Goal: Find specific page/section

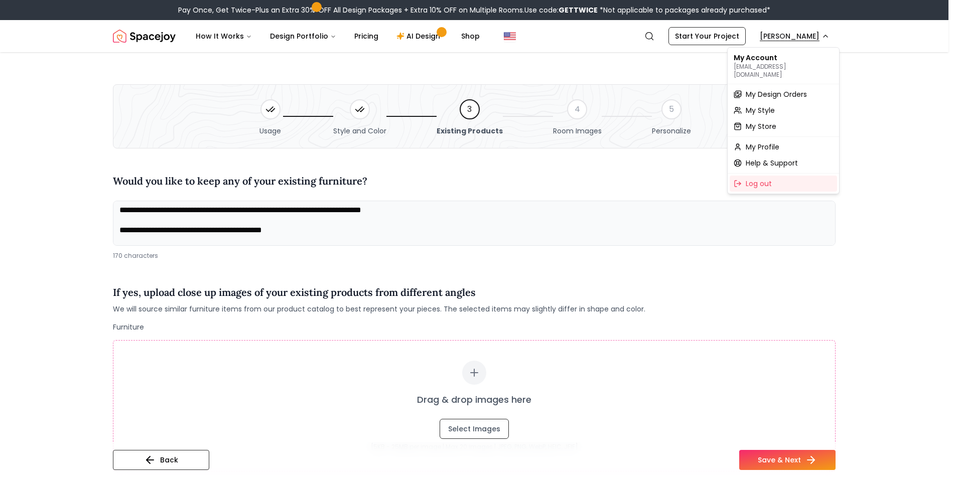
click at [779, 89] on span "My Design Orders" at bounding box center [776, 94] width 61 height 10
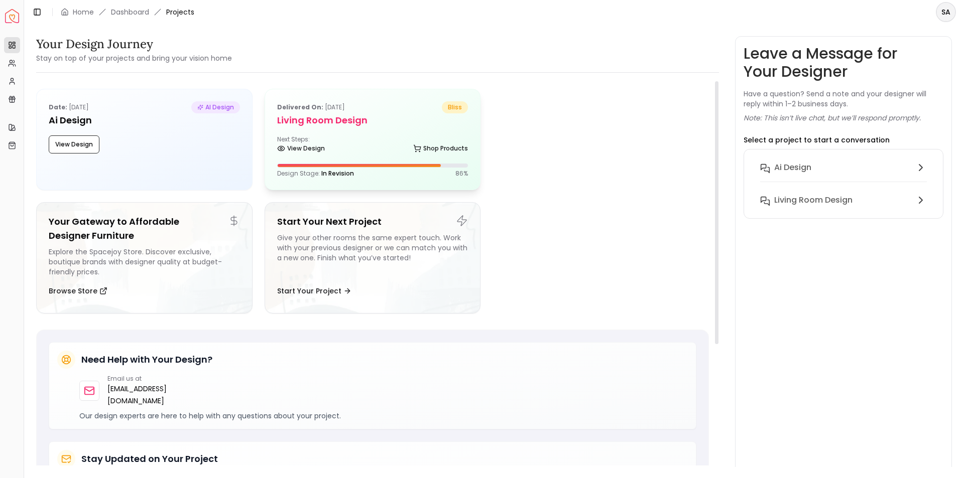
click at [366, 137] on div "Next Steps: View Design Shop Products" at bounding box center [372, 145] width 191 height 20
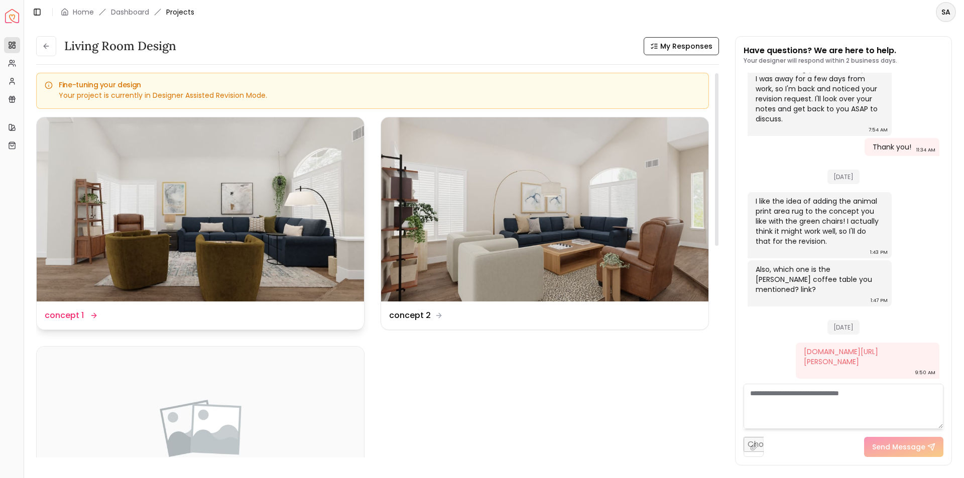
click at [229, 238] on img at bounding box center [200, 209] width 327 height 184
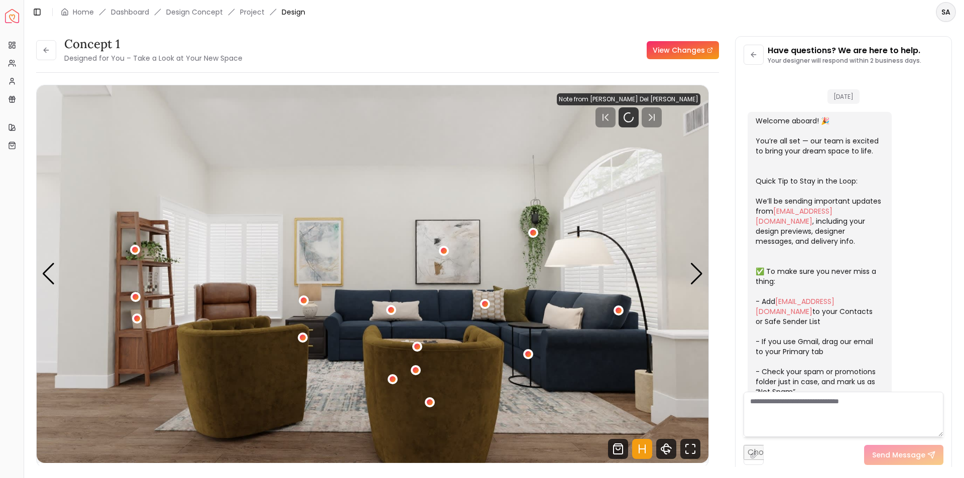
scroll to position [1836, 0]
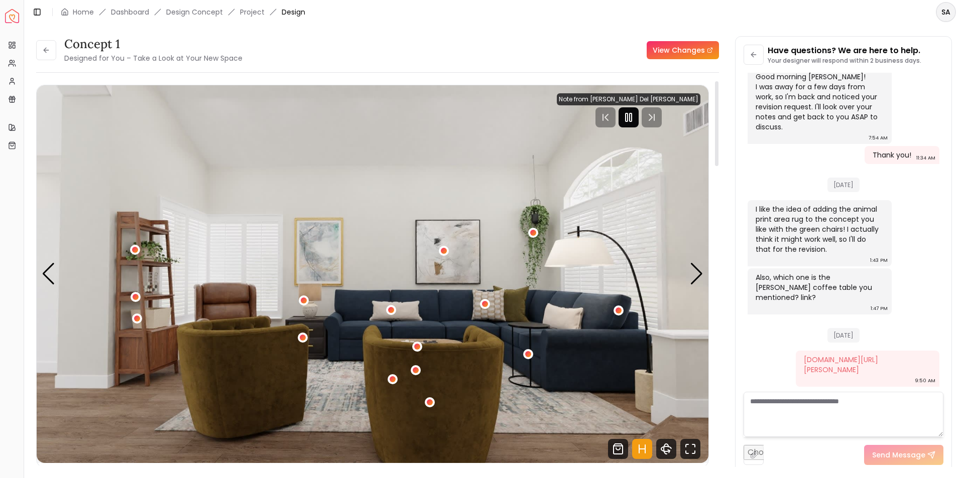
drag, startPoint x: 650, startPoint y: 117, endPoint x: 654, endPoint y: 124, distance: 8.5
click at [634, 117] on icon "Pause" at bounding box center [628, 117] width 12 height 12
click at [696, 278] on div "Next slide" at bounding box center [697, 274] width 14 height 22
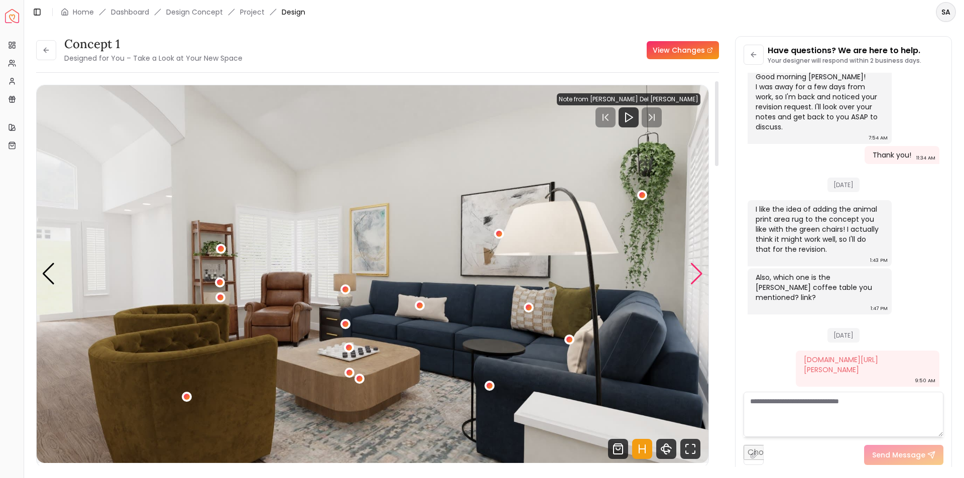
click at [696, 278] on div "Next slide" at bounding box center [697, 274] width 14 height 22
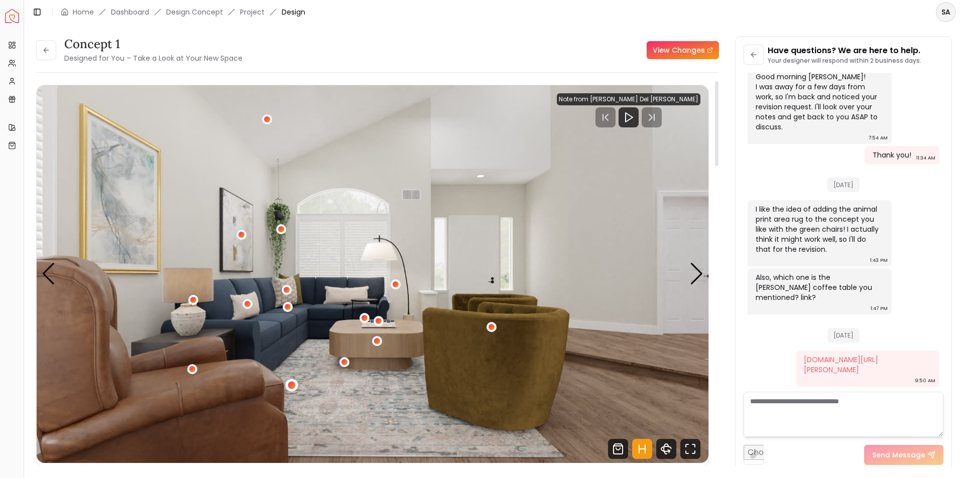
click at [291, 388] on div "3 / 4" at bounding box center [292, 386] width 8 height 8
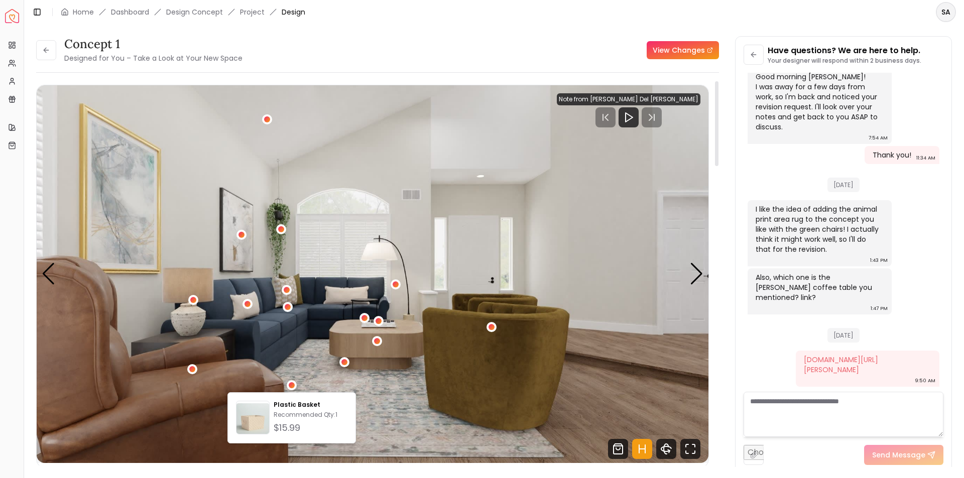
click at [387, 397] on img "3 / 4" at bounding box center [372, 274] width 671 height 378
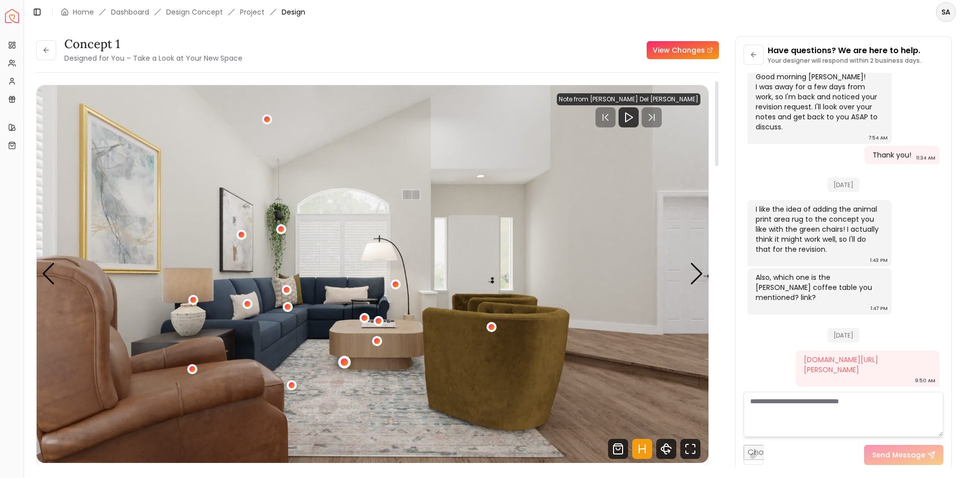
click at [345, 363] on div "3 / 4" at bounding box center [344, 363] width 8 height 8
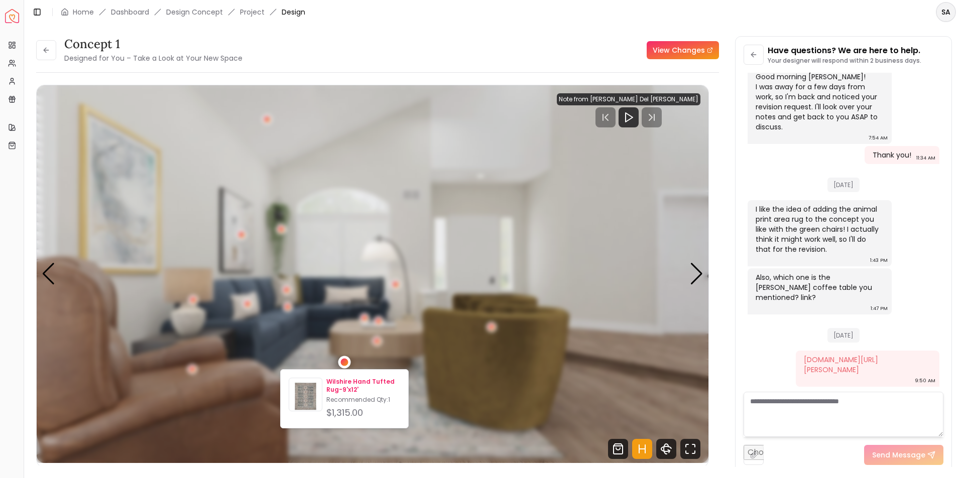
click at [312, 396] on img at bounding box center [305, 396] width 33 height 33
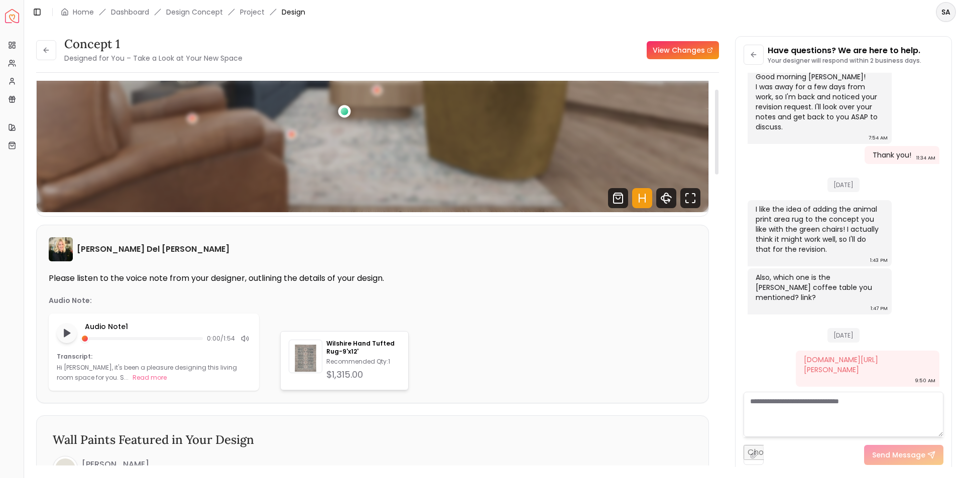
scroll to position [0, 0]
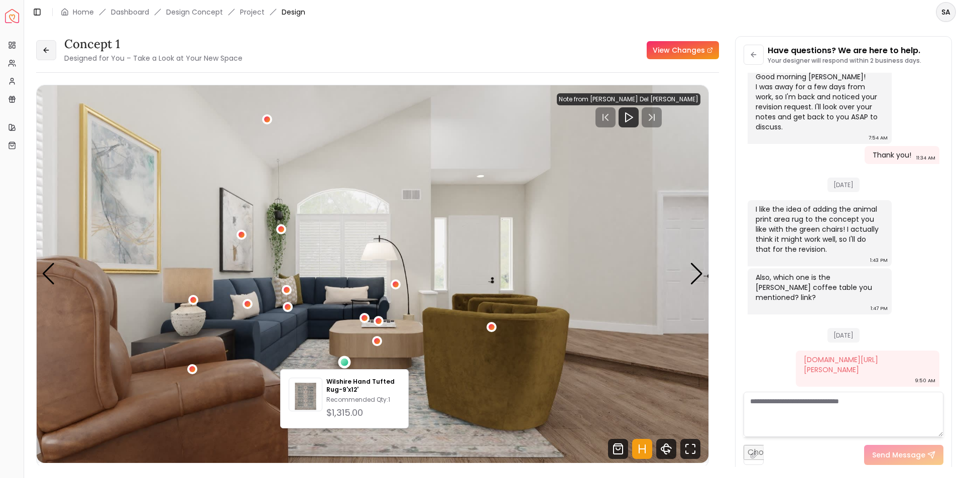
click at [46, 47] on icon at bounding box center [46, 50] width 8 height 8
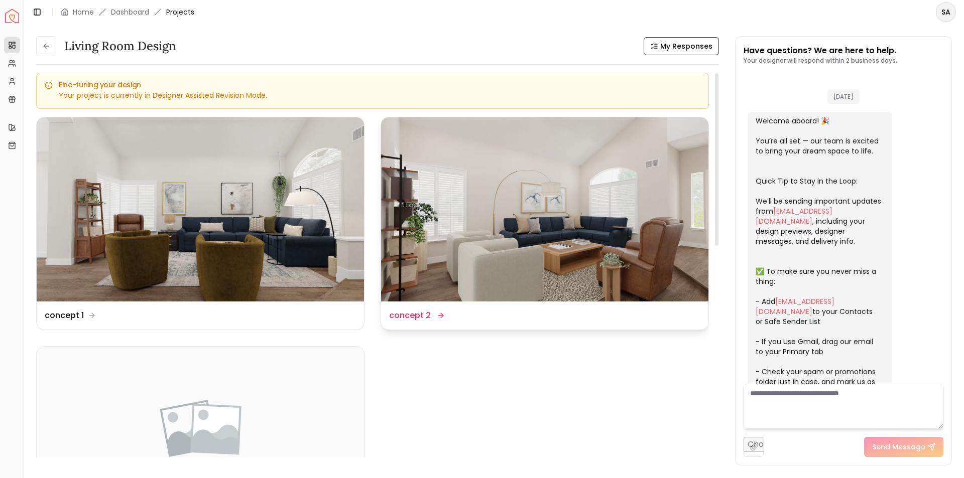
scroll to position [1844, 0]
